Goal: Task Accomplishment & Management: Manage account settings

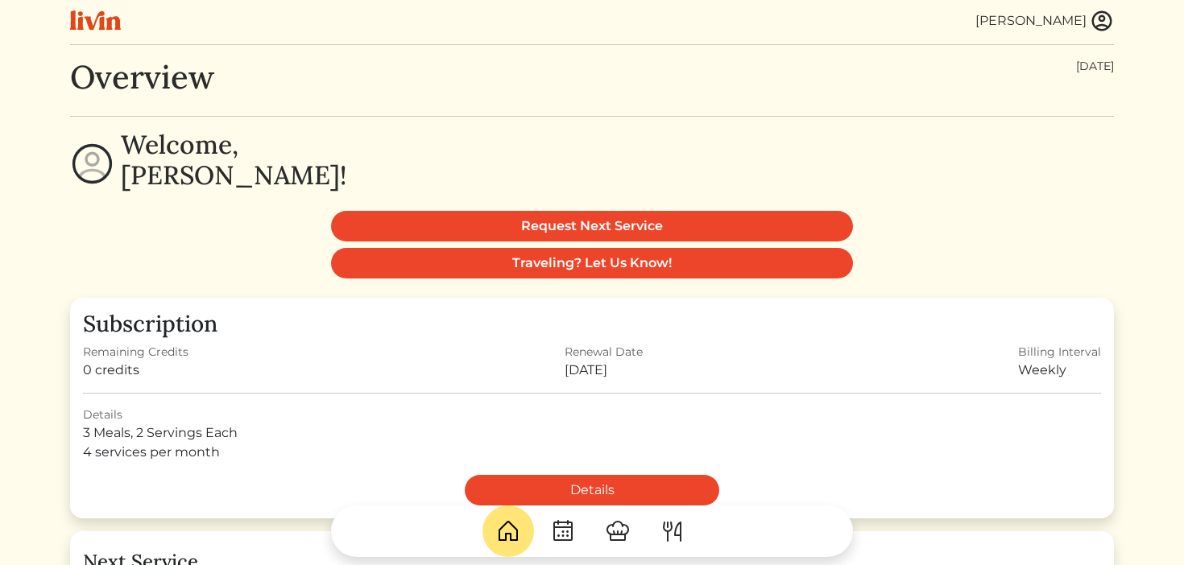
click at [1052, 29] on div "[PERSON_NAME]" at bounding box center [1030, 20] width 111 height 19
click at [1090, 23] on img at bounding box center [1102, 21] width 24 height 24
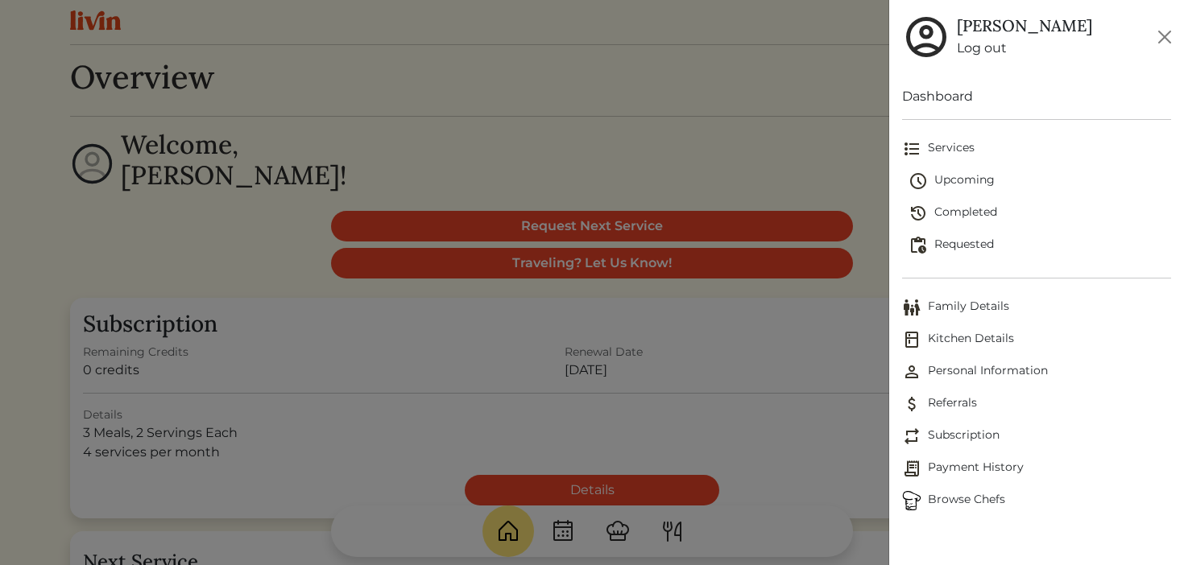
click at [965, 465] on span "Payment History" at bounding box center [1037, 468] width 270 height 19
click at [949, 470] on span "Payment History" at bounding box center [1037, 468] width 270 height 19
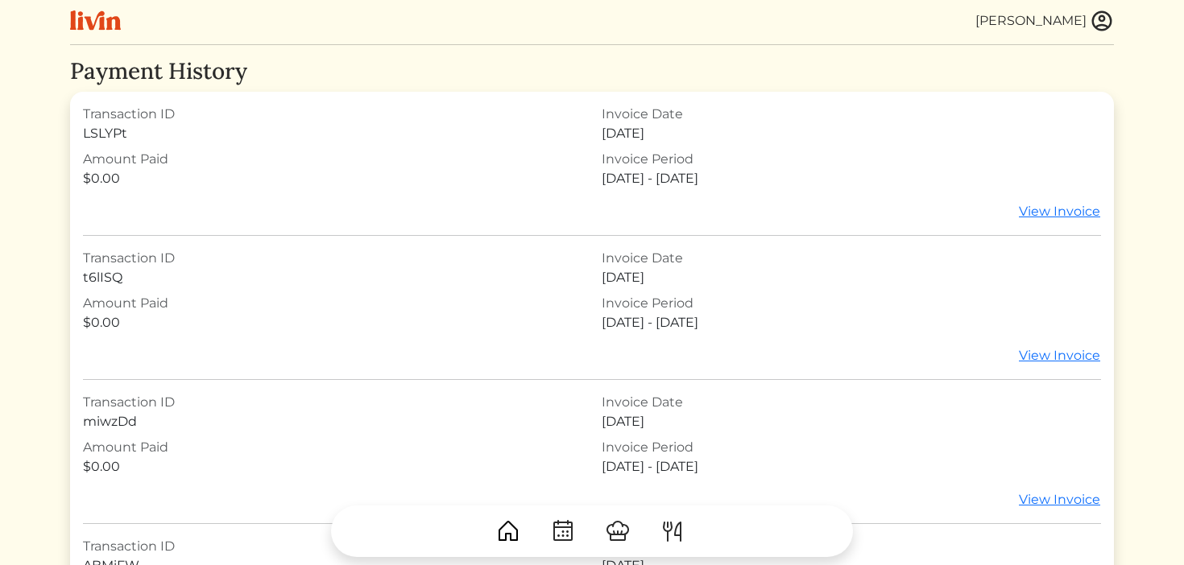
click at [568, 536] on img at bounding box center [563, 532] width 26 height 26
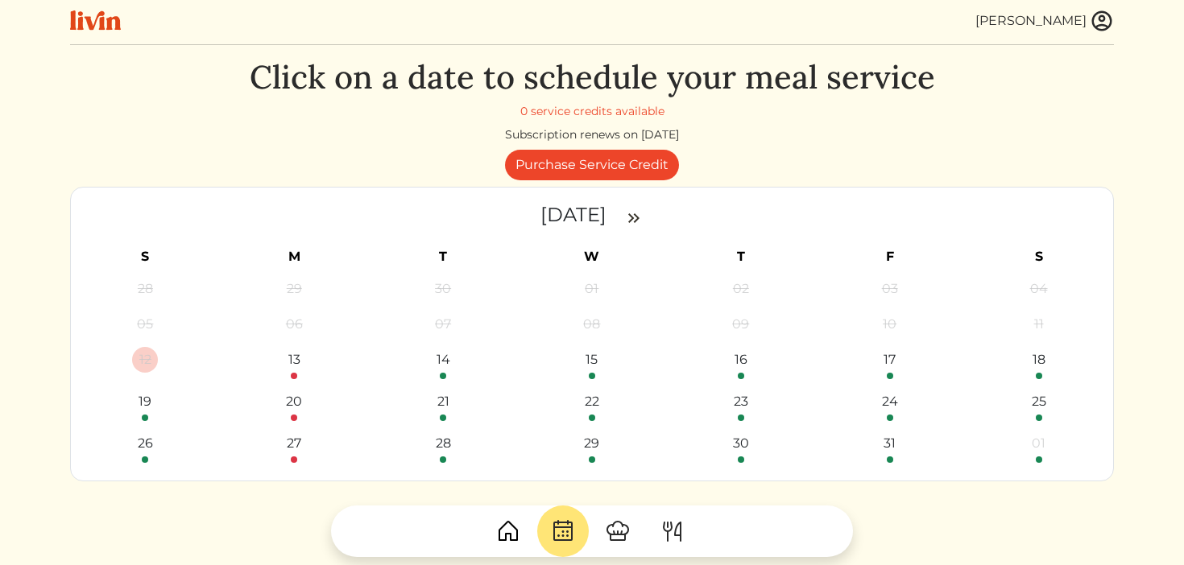
click at [643, 217] on img at bounding box center [633, 218] width 19 height 19
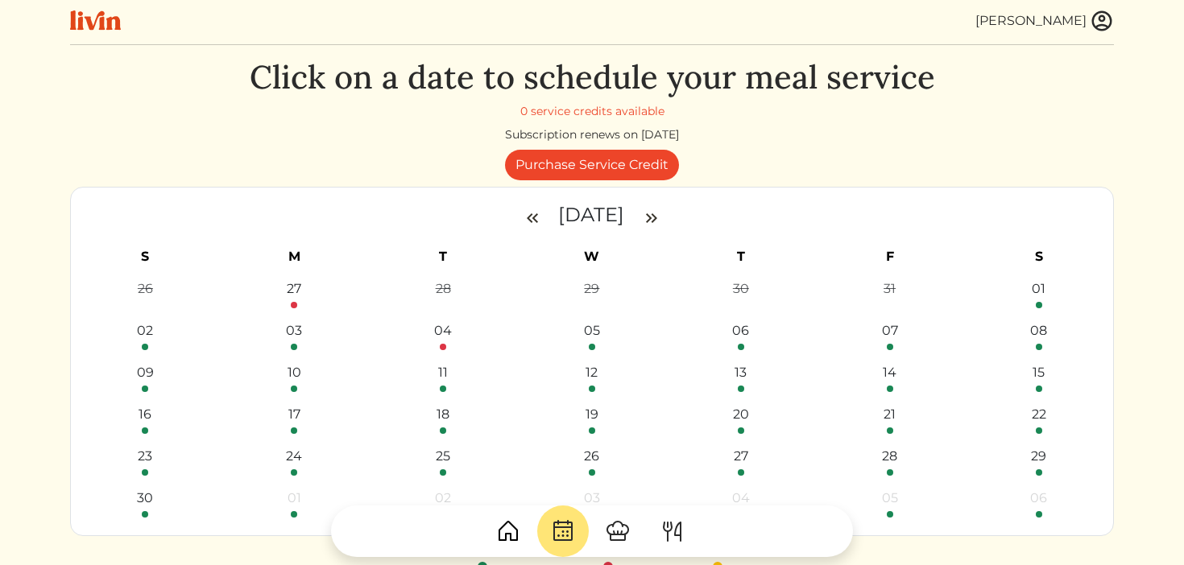
click at [1105, 23] on img at bounding box center [1102, 21] width 24 height 24
